Goal: Find contact information: Find contact information

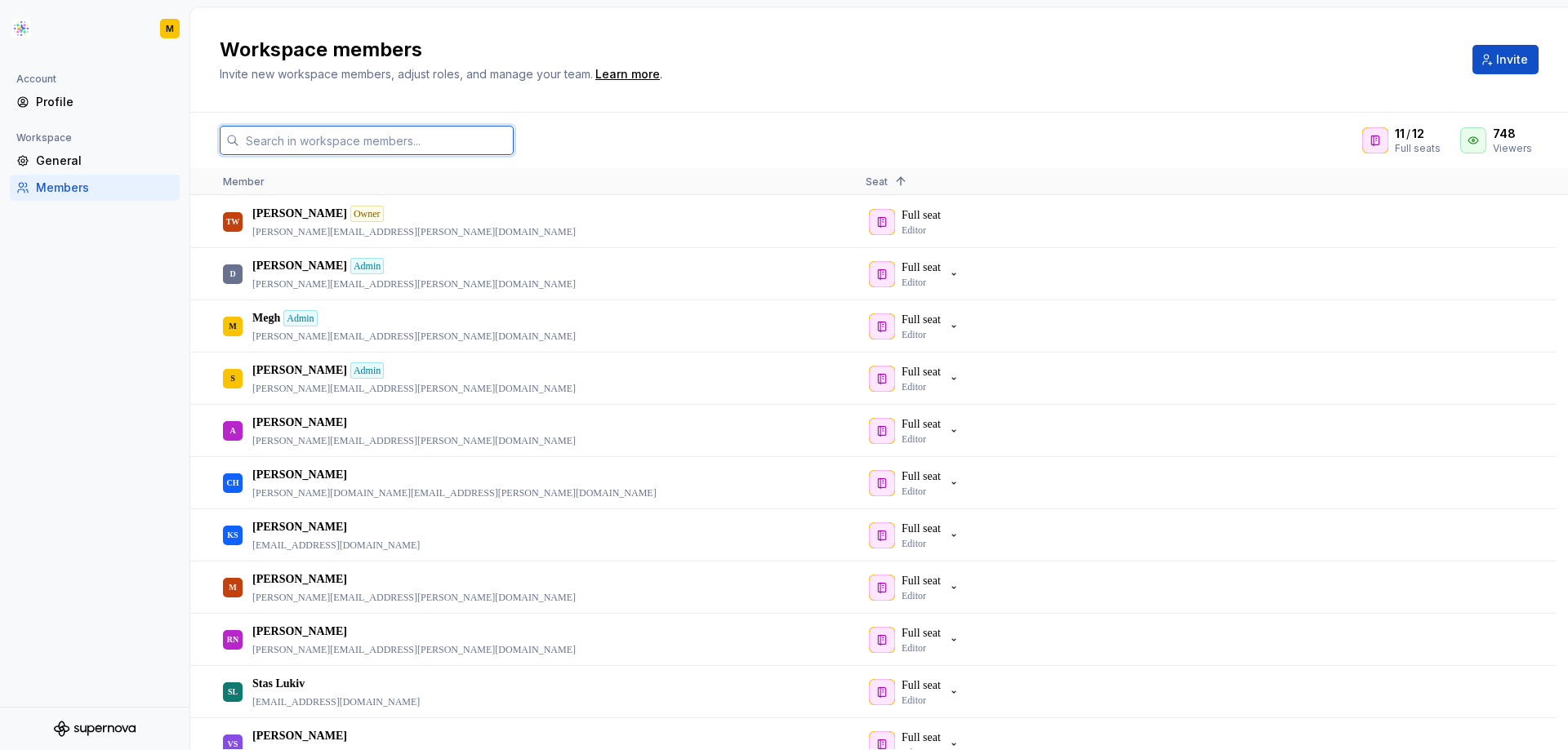
click at [293, 142] on input "text" at bounding box center [377, 140] width 274 height 29
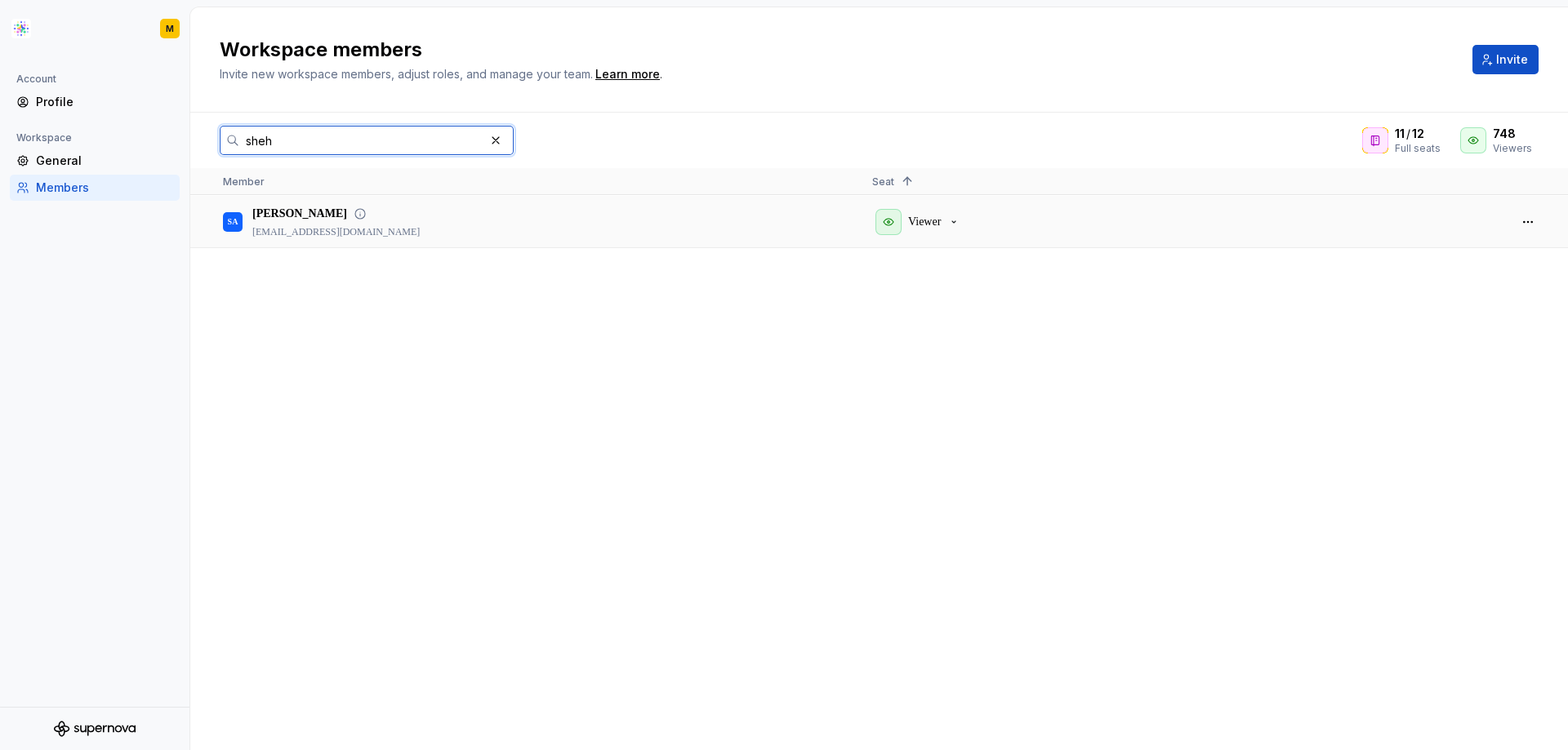
type input "sheh"
drag, startPoint x: 333, startPoint y: 234, endPoint x: 253, endPoint y: 233, distance: 80.0
click at [253, 233] on div "SA [PERSON_NAME] [PERSON_NAME][EMAIL_ADDRESS][PERSON_NAME][DOMAIN_NAME]" at bounding box center [534, 222] width 623 height 50
drag, startPoint x: 255, startPoint y: 234, endPoint x: 403, endPoint y: 242, distance: 148.2
click at [403, 242] on div "SA [PERSON_NAME] [PERSON_NAME][EMAIL_ADDRESS][PERSON_NAME][DOMAIN_NAME]" at bounding box center [534, 222] width 623 height 50
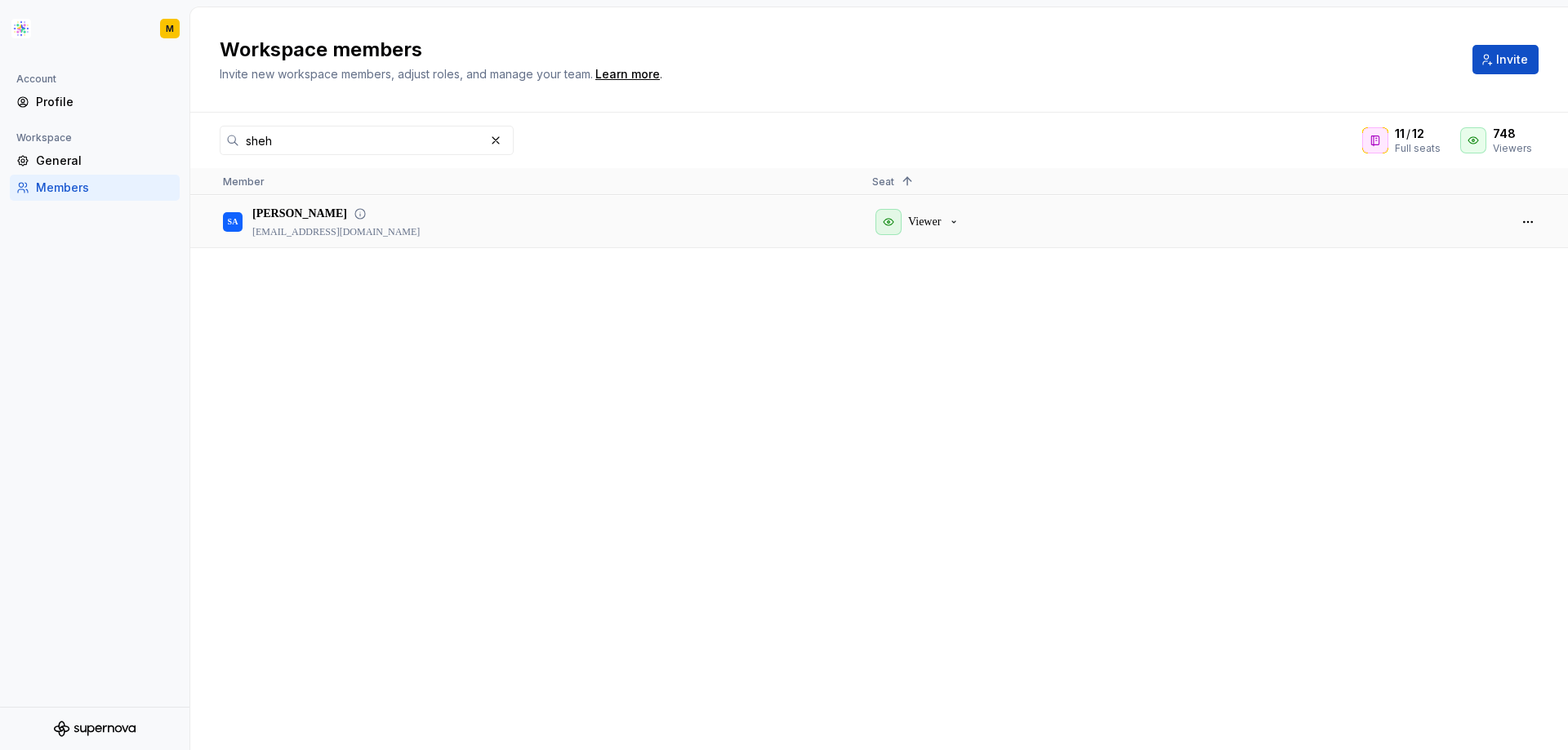
click at [404, 242] on div "SA [PERSON_NAME] [PERSON_NAME][EMAIL_ADDRESS][PERSON_NAME][DOMAIN_NAME]" at bounding box center [534, 222] width 623 height 50
click at [413, 233] on div "SA [PERSON_NAME] [PERSON_NAME][EMAIL_ADDRESS][PERSON_NAME][DOMAIN_NAME]" at bounding box center [534, 222] width 623 height 50
drag, startPoint x: 413, startPoint y: 233, endPoint x: 233, endPoint y: 236, distance: 180.0
click at [233, 236] on div "SA [PERSON_NAME] [PERSON_NAME][EMAIL_ADDRESS][PERSON_NAME][DOMAIN_NAME]" at bounding box center [534, 222] width 623 height 50
click at [248, 247] on div "SA [PERSON_NAME] [PERSON_NAME][EMAIL_ADDRESS][PERSON_NAME][DOMAIN_NAME]" at bounding box center [535, 222] width 650 height 52
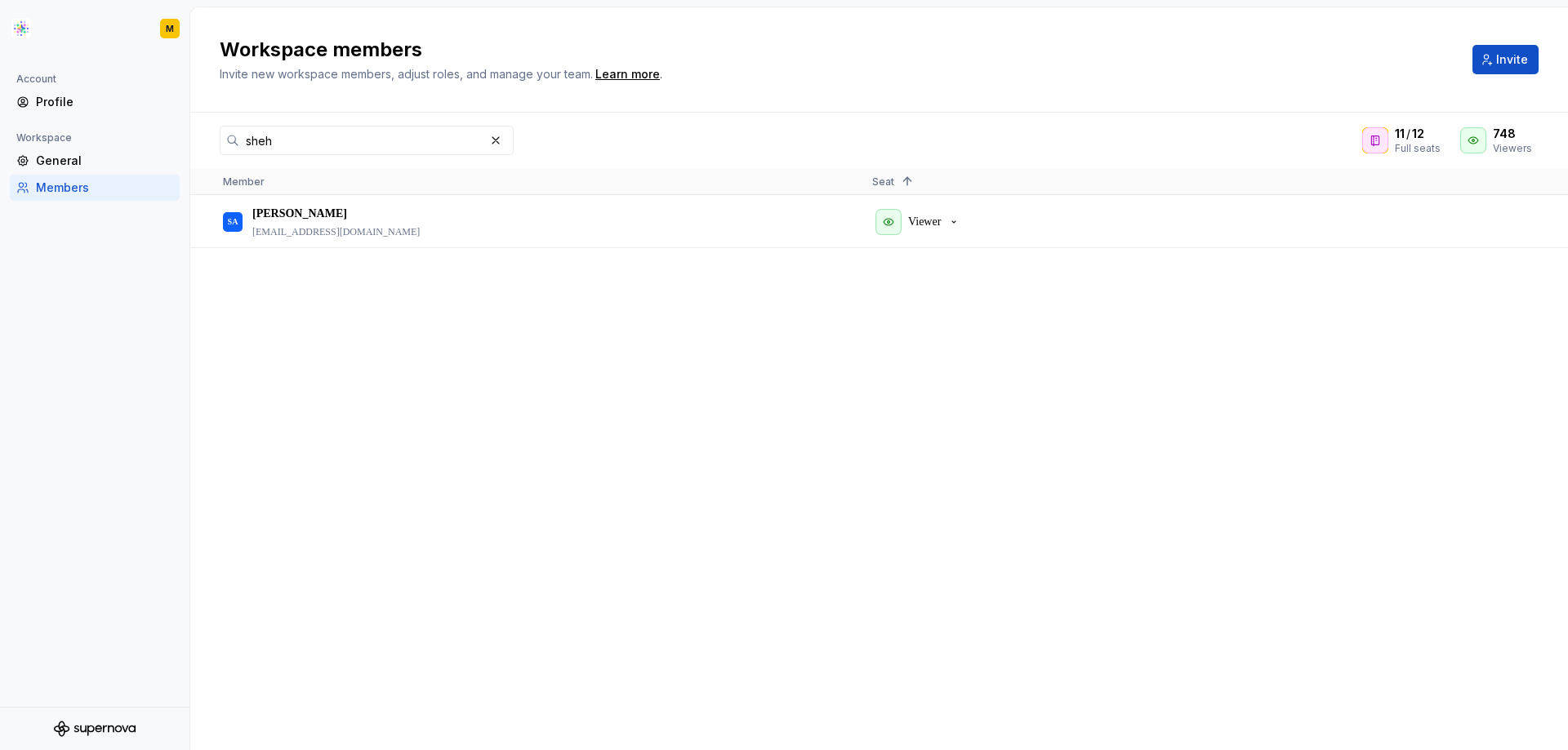
click at [260, 284] on div "SA [PERSON_NAME] [PERSON_NAME][EMAIL_ADDRESS][PERSON_NAME][DOMAIN_NAME] Viewer" at bounding box center [879, 473] width 1377 height 554
drag, startPoint x: 252, startPoint y: 234, endPoint x: 427, endPoint y: 254, distance: 176.1
click at [427, 254] on div "SA [PERSON_NAME] [PERSON_NAME][EMAIL_ADDRESS][PERSON_NAME][DOMAIN_NAME] Viewer" at bounding box center [879, 473] width 1377 height 554
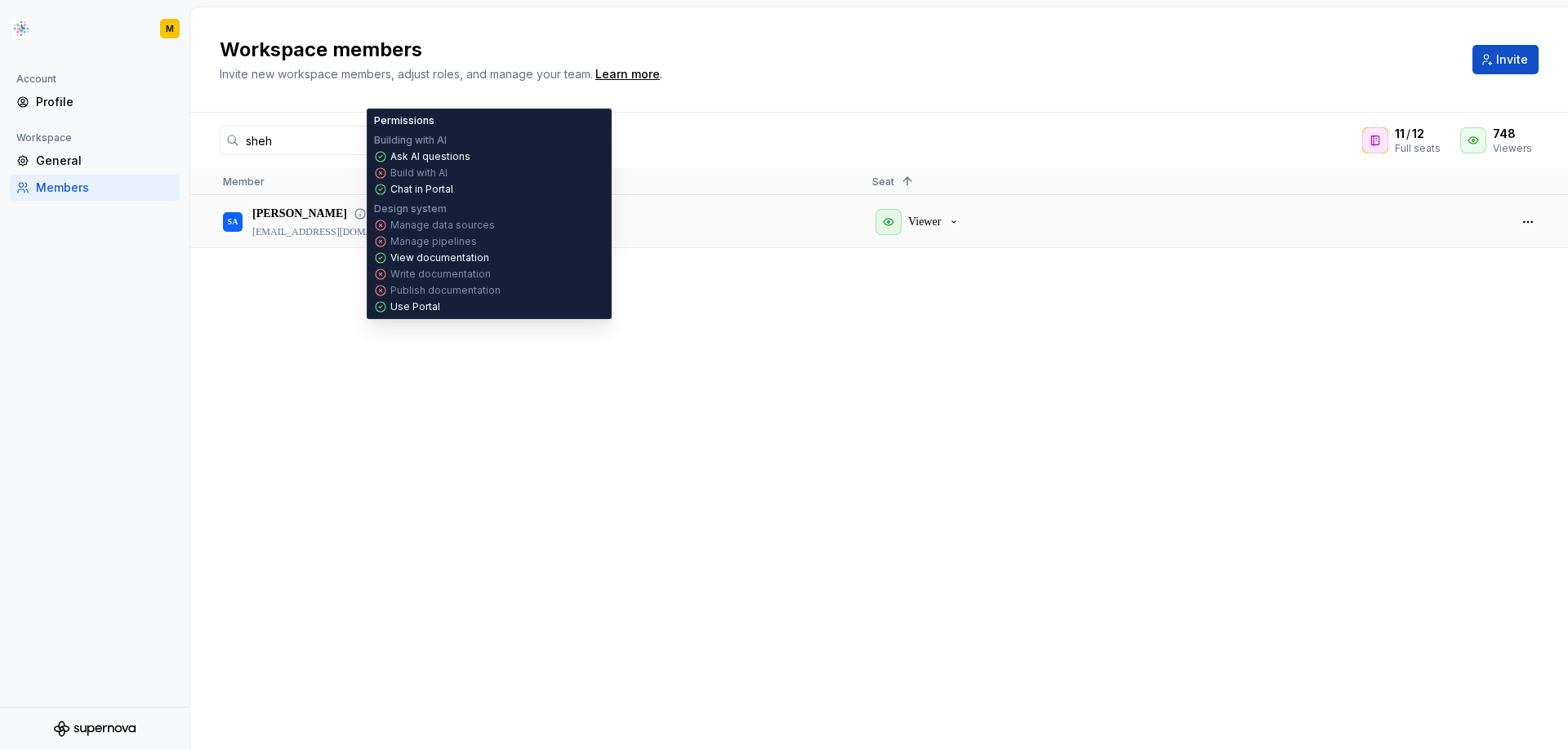
click at [355, 214] on icon at bounding box center [361, 214] width 13 height 13
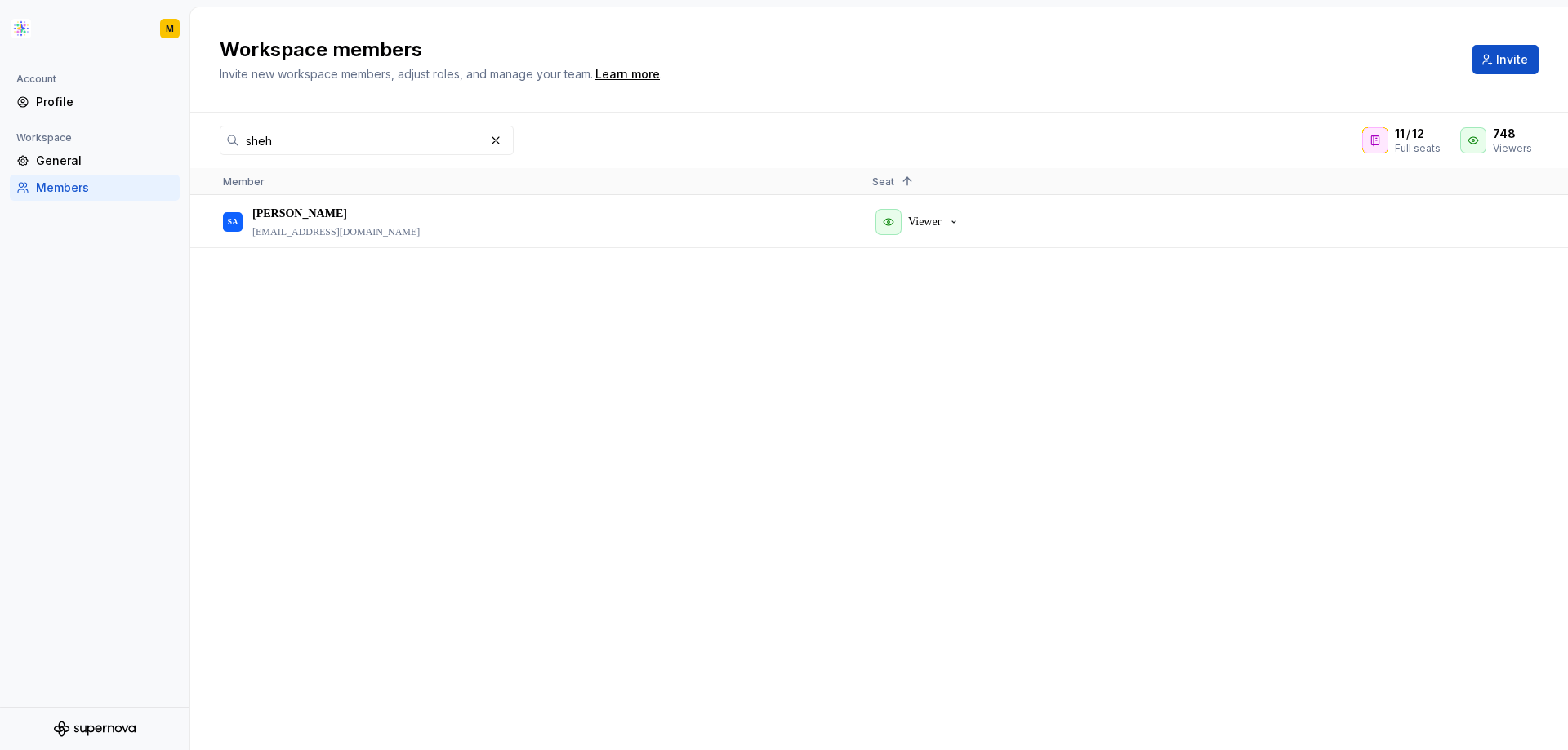
click at [248, 277] on div "SA [PERSON_NAME] [PERSON_NAME][EMAIL_ADDRESS][PERSON_NAME][DOMAIN_NAME] Viewer" at bounding box center [879, 473] width 1377 height 554
click at [252, 236] on div "SA [PERSON_NAME] [PERSON_NAME][EMAIL_ADDRESS][PERSON_NAME][DOMAIN_NAME]" at bounding box center [534, 222] width 623 height 50
drag, startPoint x: 254, startPoint y: 232, endPoint x: 421, endPoint y: 241, distance: 167.2
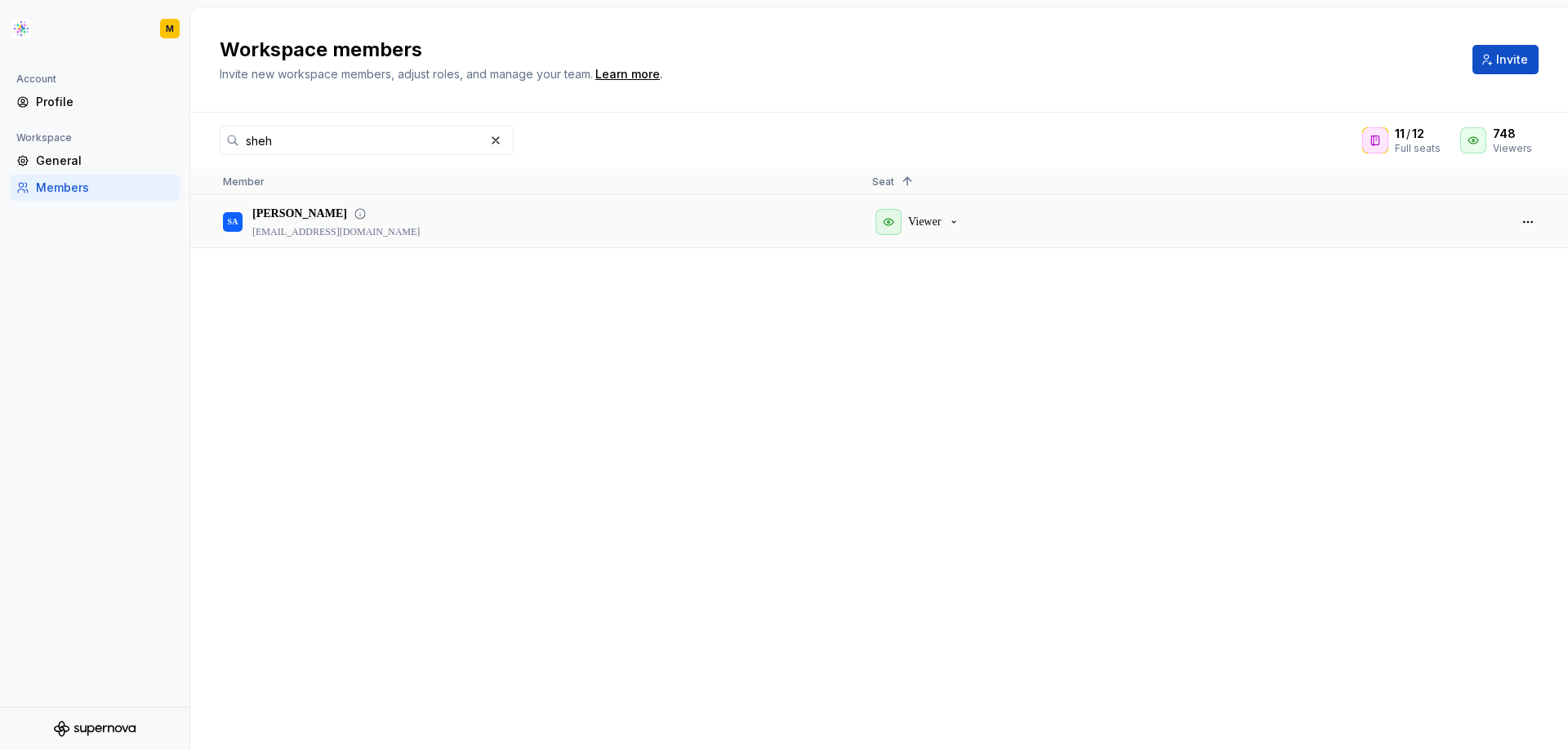
click at [421, 241] on div "SA [PERSON_NAME] [PERSON_NAME][EMAIL_ADDRESS][PERSON_NAME][DOMAIN_NAME]" at bounding box center [534, 222] width 623 height 50
copy p "[EMAIL_ADDRESS][DOMAIN_NAME]"
